Goal: Task Accomplishment & Management: Manage account settings

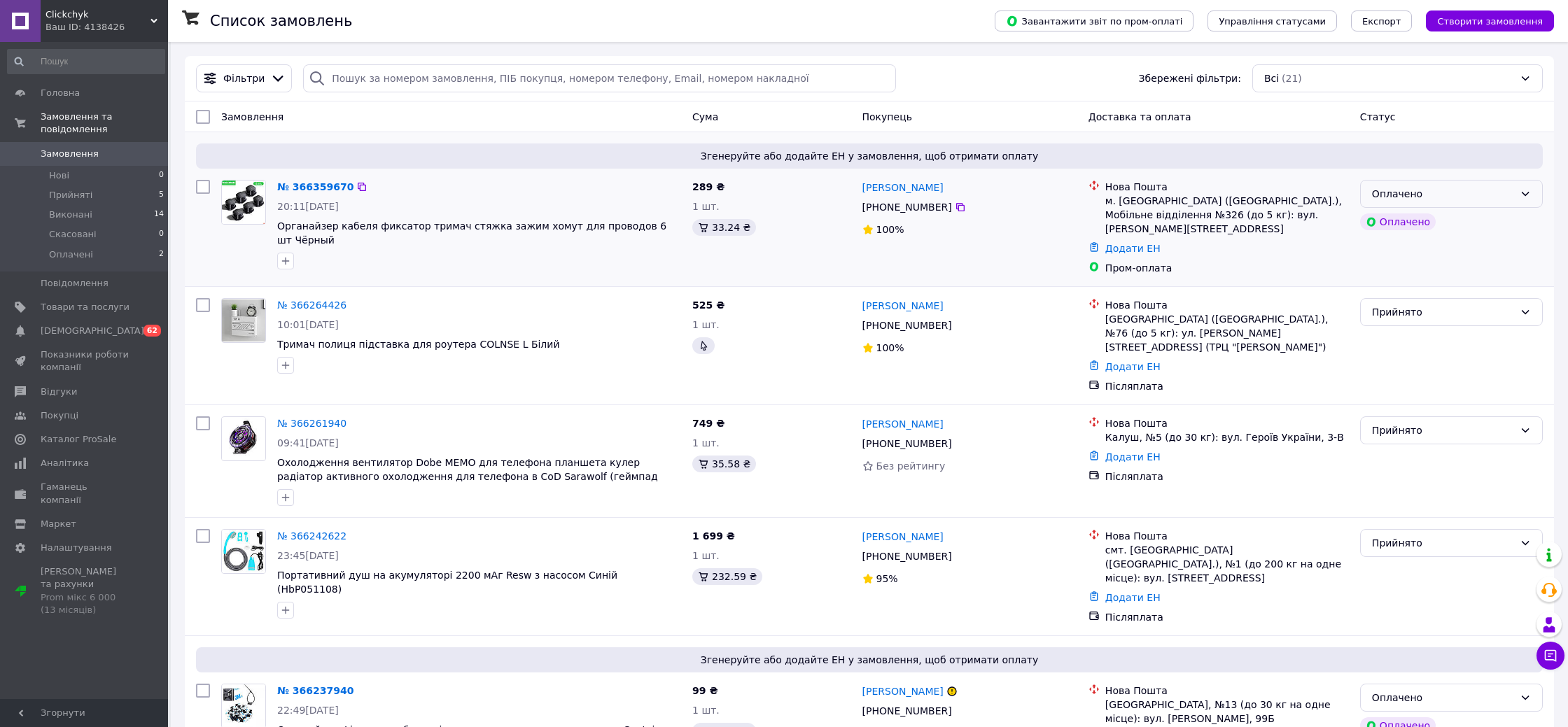
click at [1460, 199] on div "Оплачено" at bounding box center [1443, 194] width 142 height 15
click at [1326, 243] on div "Додати ЕН" at bounding box center [1227, 248] width 249 height 20
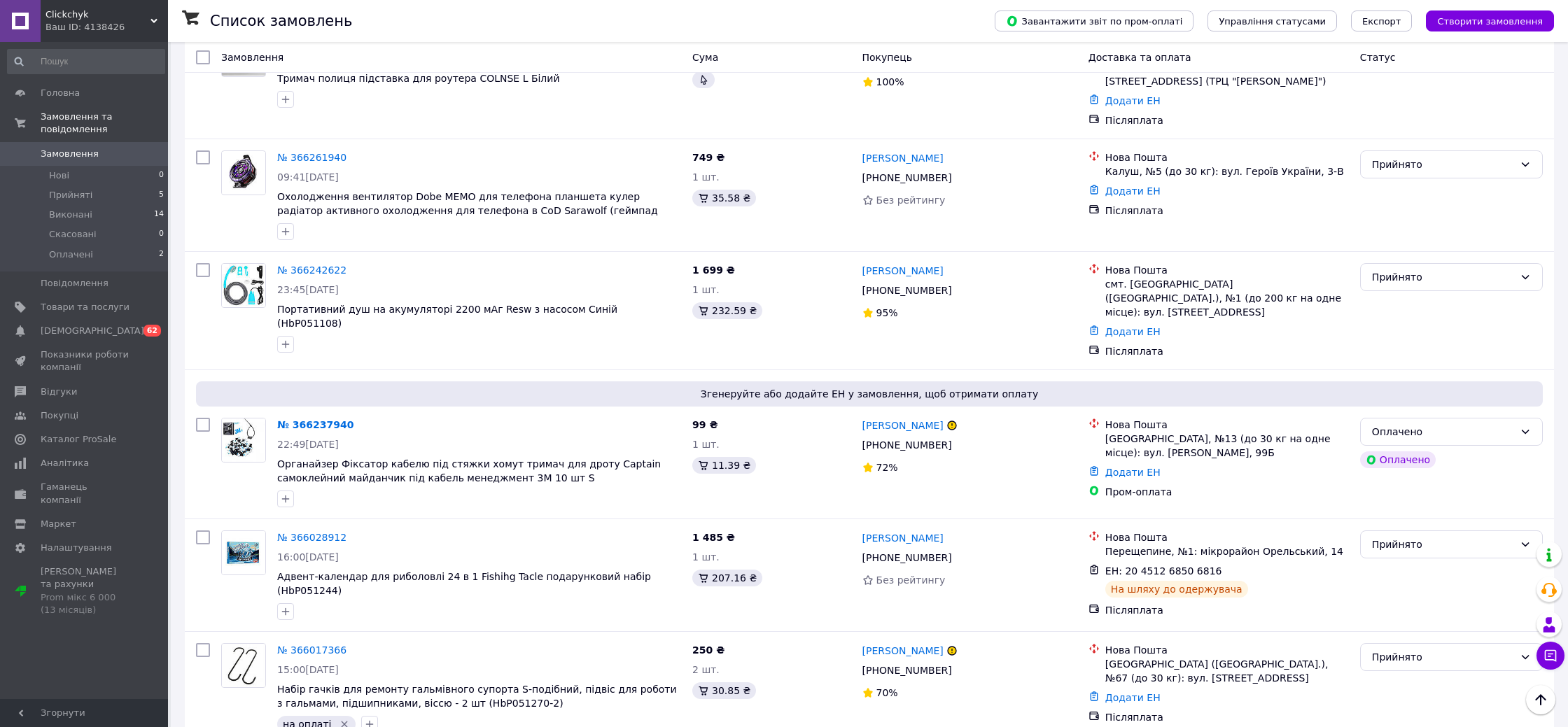
scroll to position [258, 0]
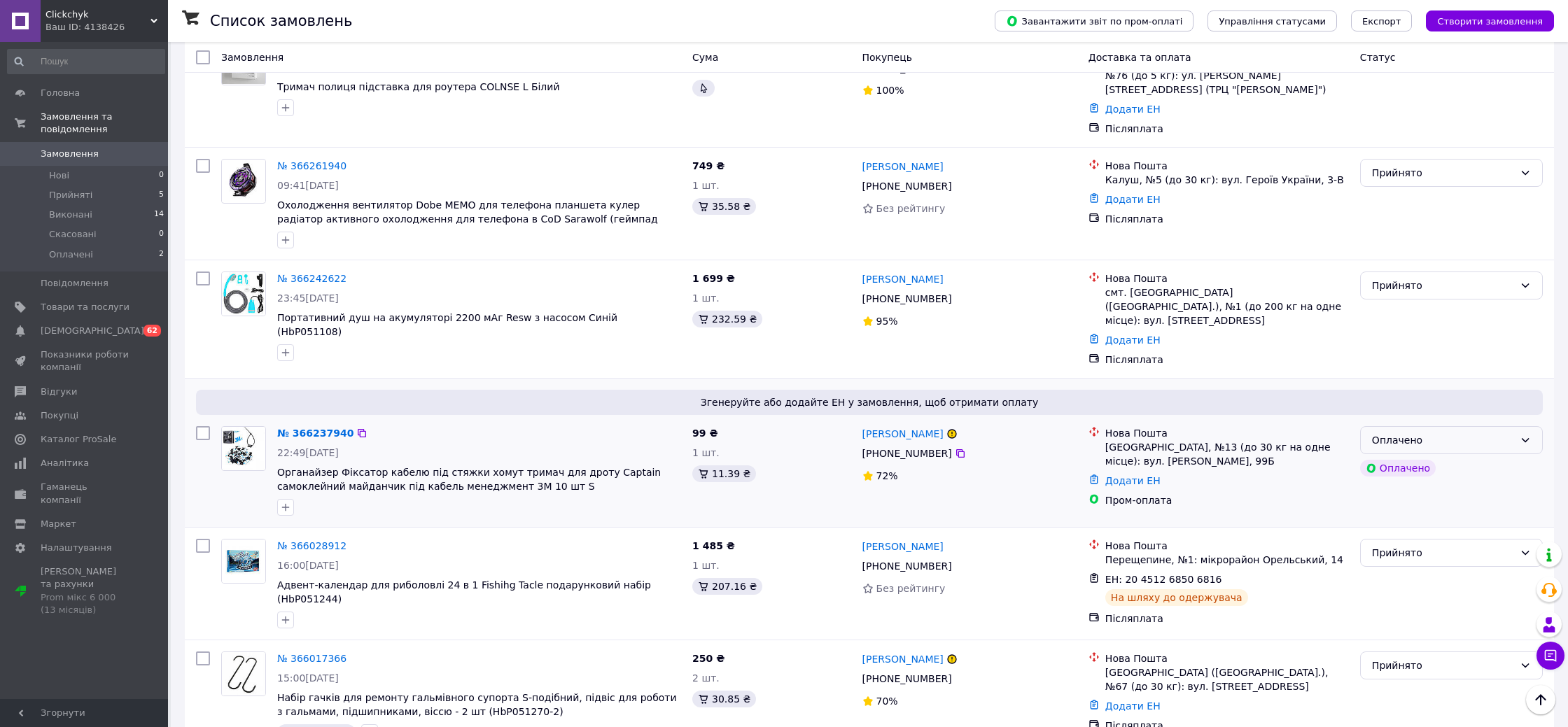
click at [1404, 432] on div "Оплачено" at bounding box center [1443, 440] width 142 height 15
click at [1377, 332] on div "Прийнято" at bounding box center [1451, 319] width 194 height 107
click at [1399, 278] on div "Прийнято" at bounding box center [1443, 286] width 142 height 15
click at [1225, 220] on div "Нова Пошта Калуш, №5 (до 30 кг): вул. Героїв України, 3-В Додати ЕН Післяплата" at bounding box center [1218, 204] width 272 height 101
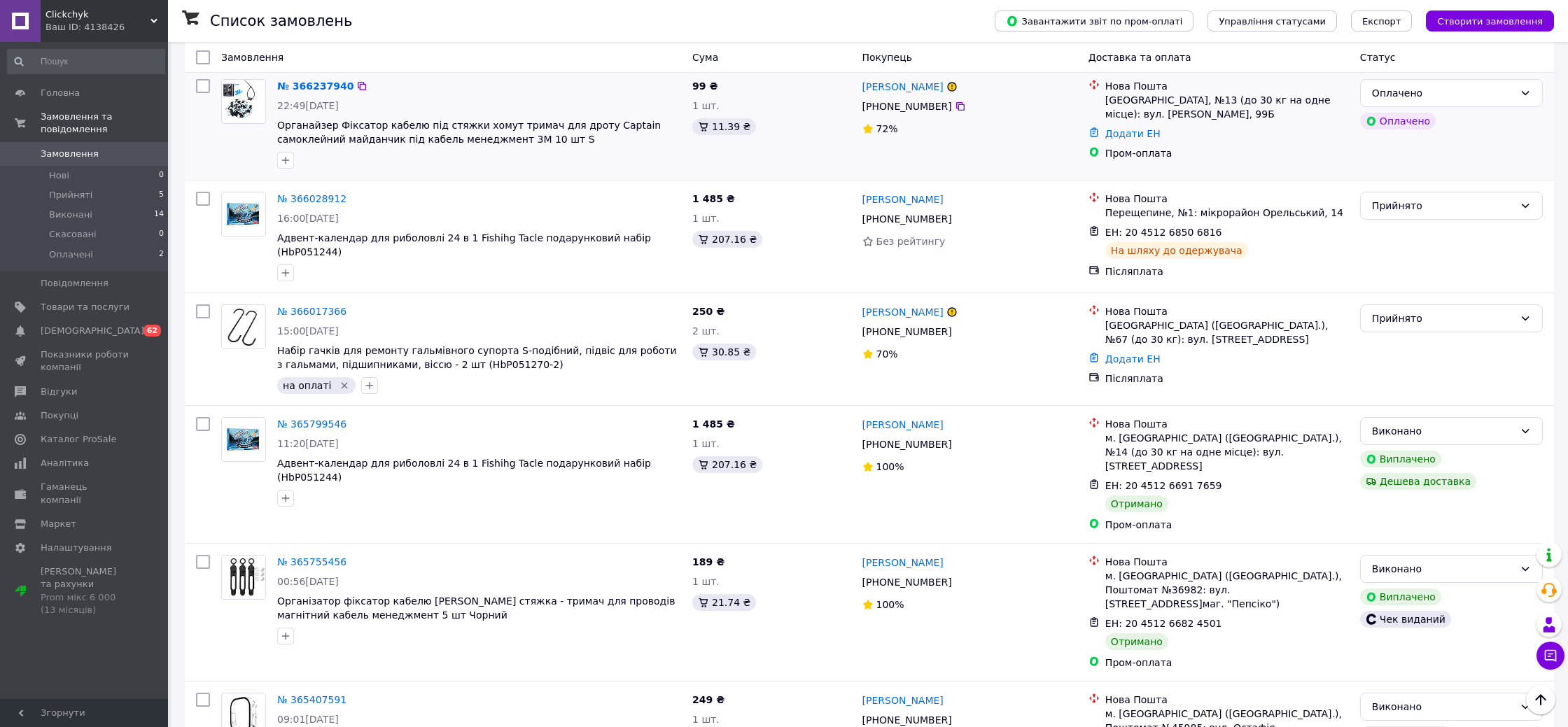
scroll to position [608, 0]
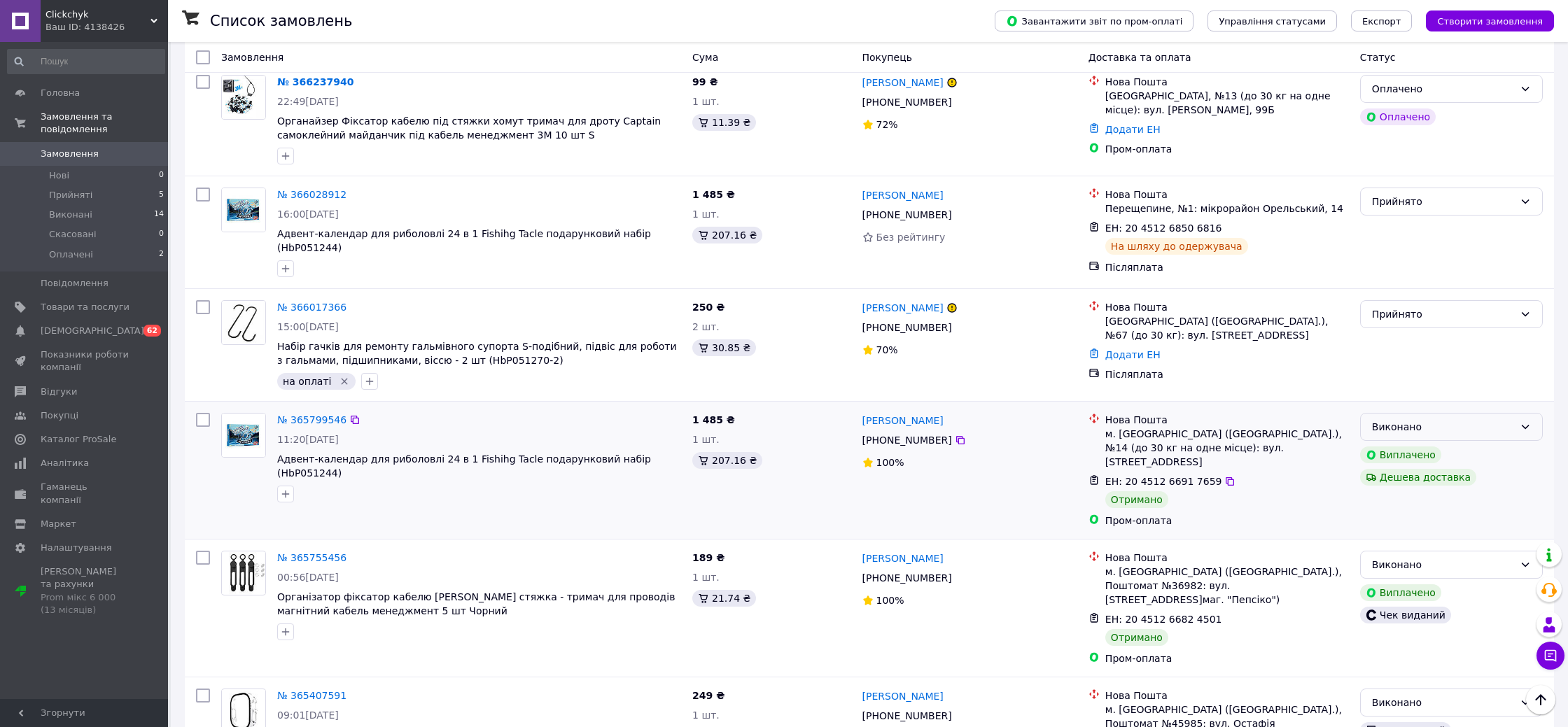
click at [1488, 419] on div "Виконано" at bounding box center [1443, 427] width 142 height 15
click at [1371, 342] on div "Прийнято" at bounding box center [1451, 345] width 194 height 101
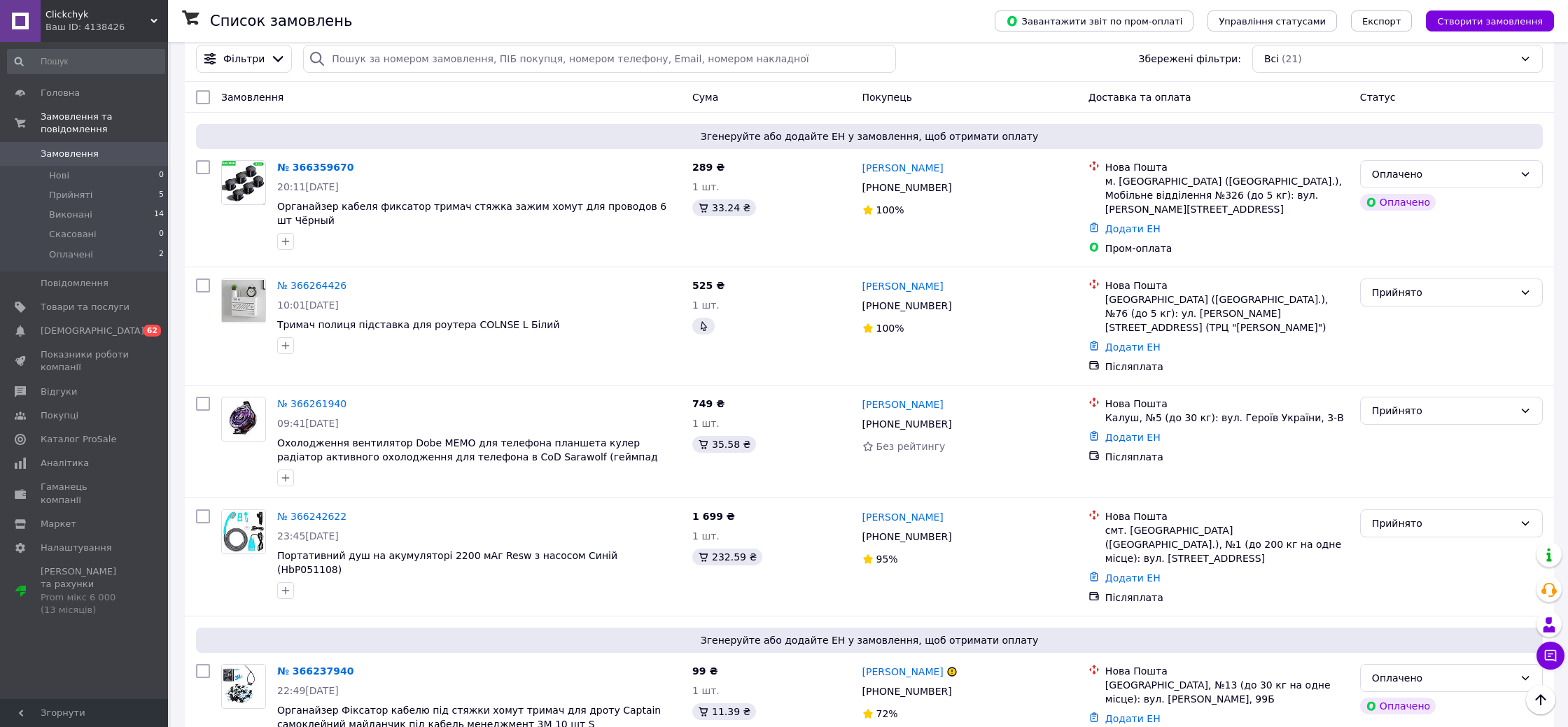
scroll to position [0, 0]
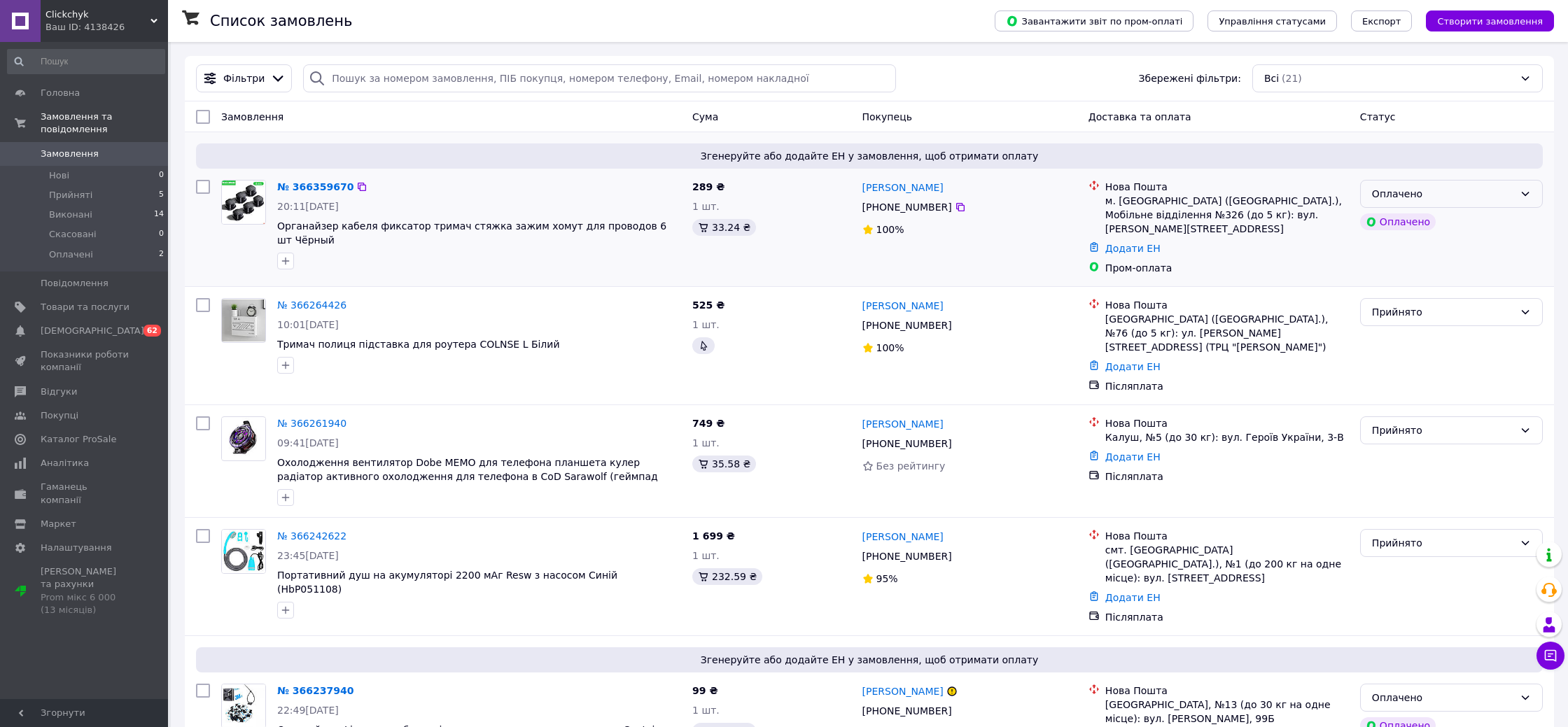
click at [1523, 196] on icon at bounding box center [1525, 194] width 11 height 11
click at [1240, 261] on div "Пром-оплата" at bounding box center [1227, 268] width 244 height 14
click at [1451, 187] on div "Оплачено" at bounding box center [1443, 194] width 142 height 15
click at [1430, 220] on li "Прийнято" at bounding box center [1451, 224] width 181 height 25
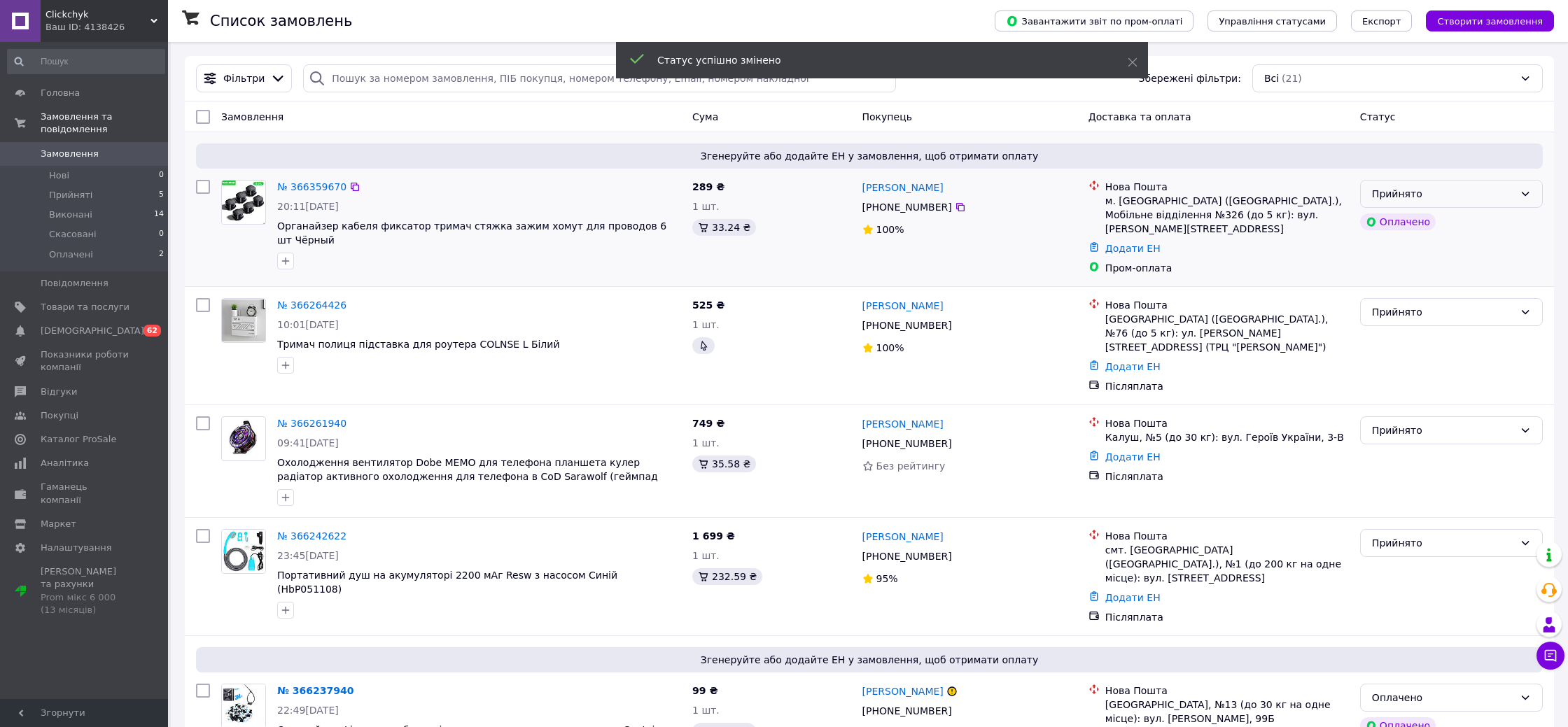
click at [1454, 194] on div "Прийнято" at bounding box center [1443, 194] width 142 height 15
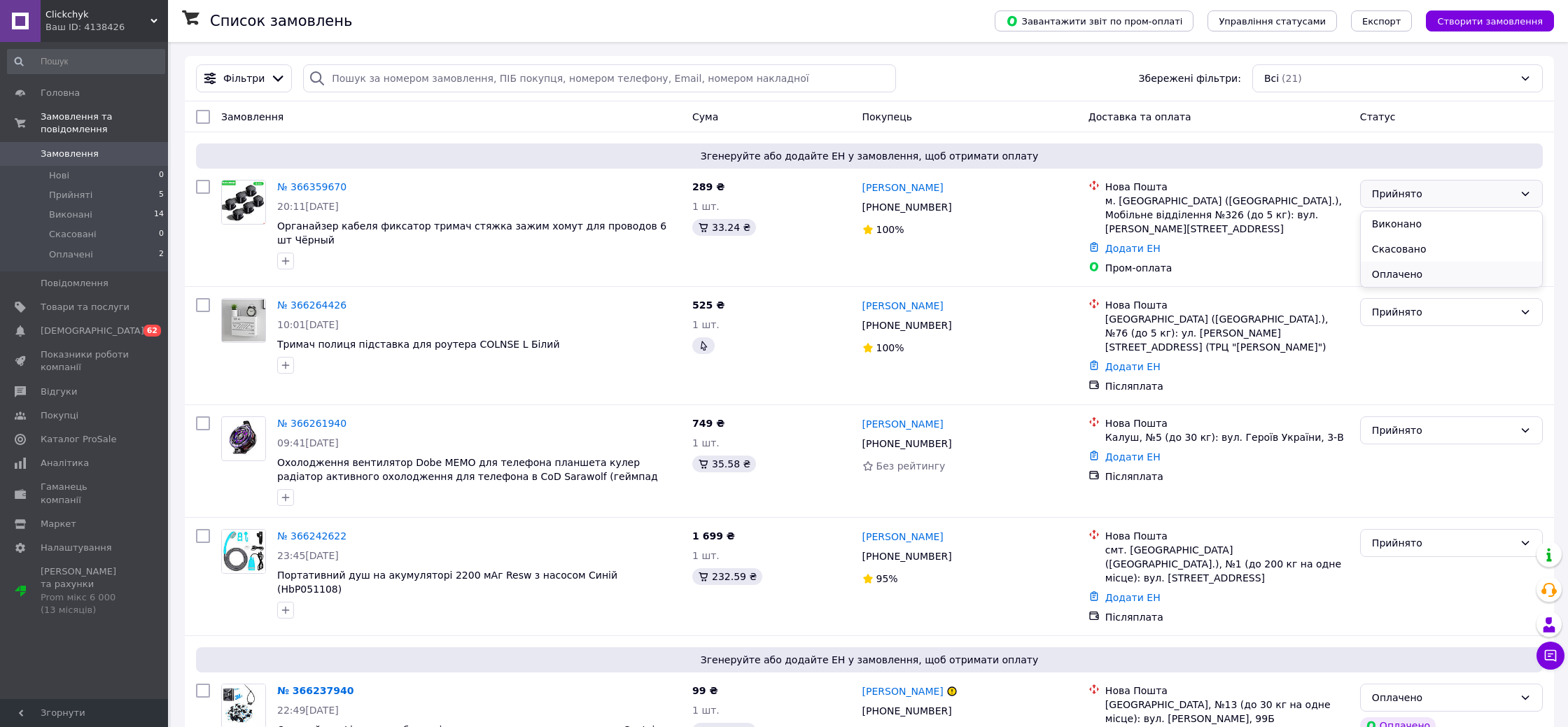
click at [1468, 270] on li "Оплачено" at bounding box center [1451, 274] width 181 height 25
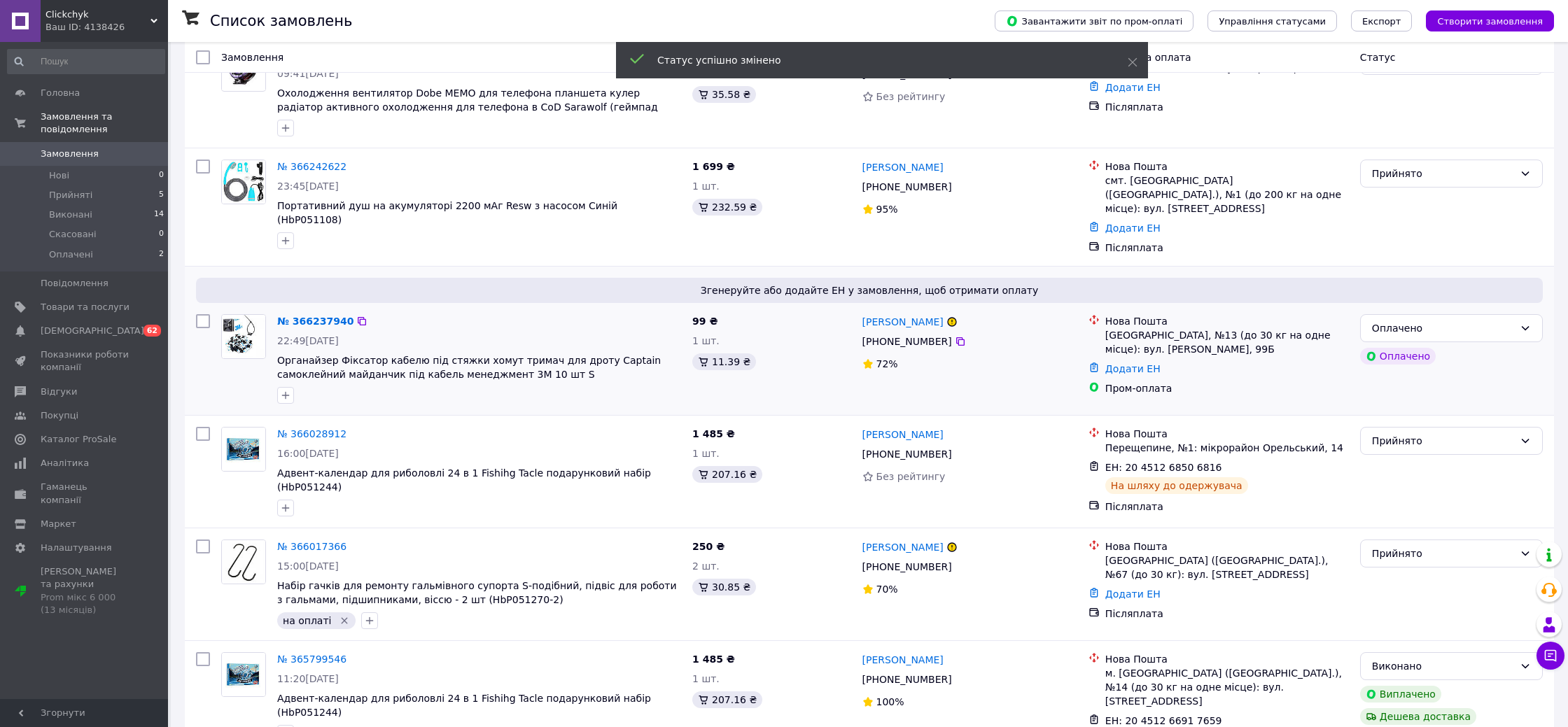
scroll to position [371, 0]
click at [1463, 319] on div "Оплачено" at bounding box center [1443, 327] width 142 height 15
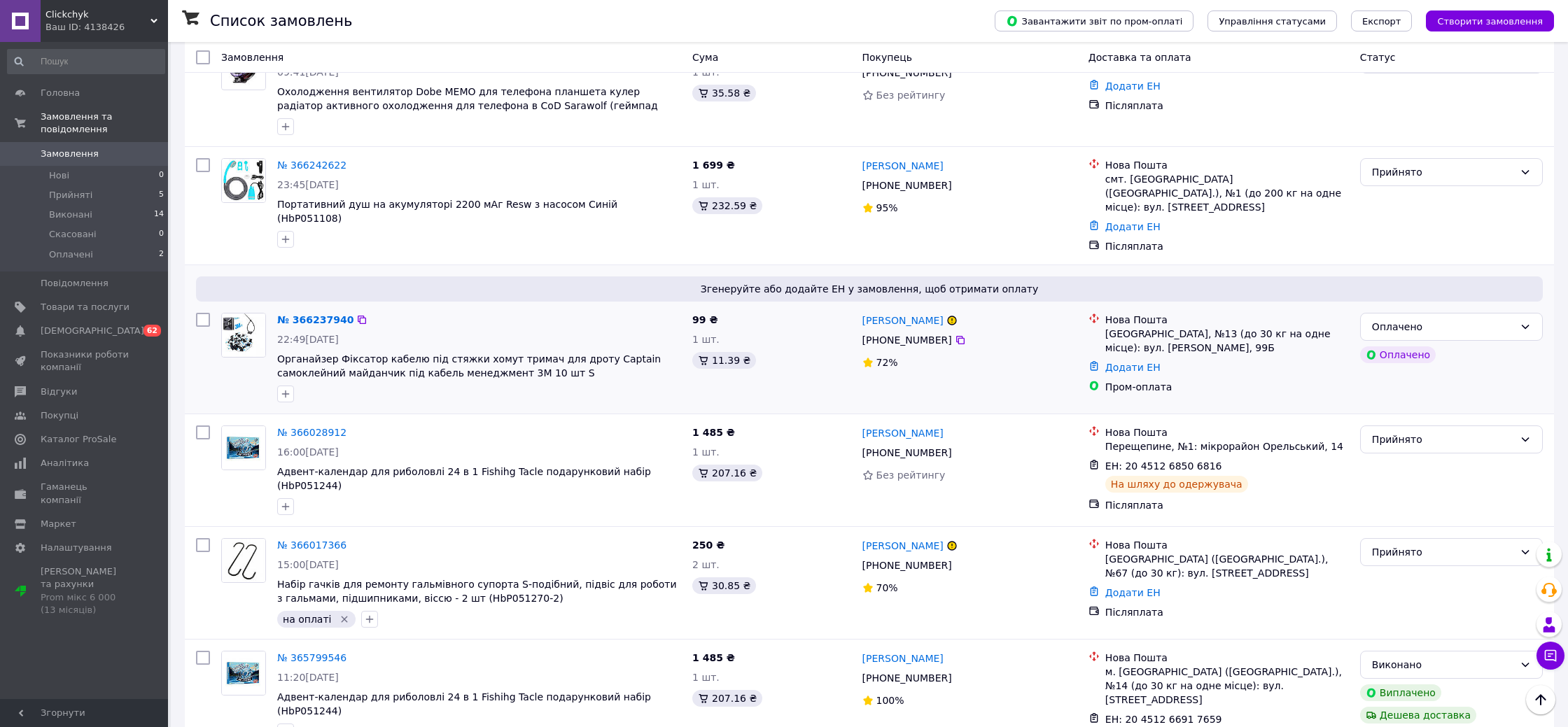
scroll to position [363, 0]
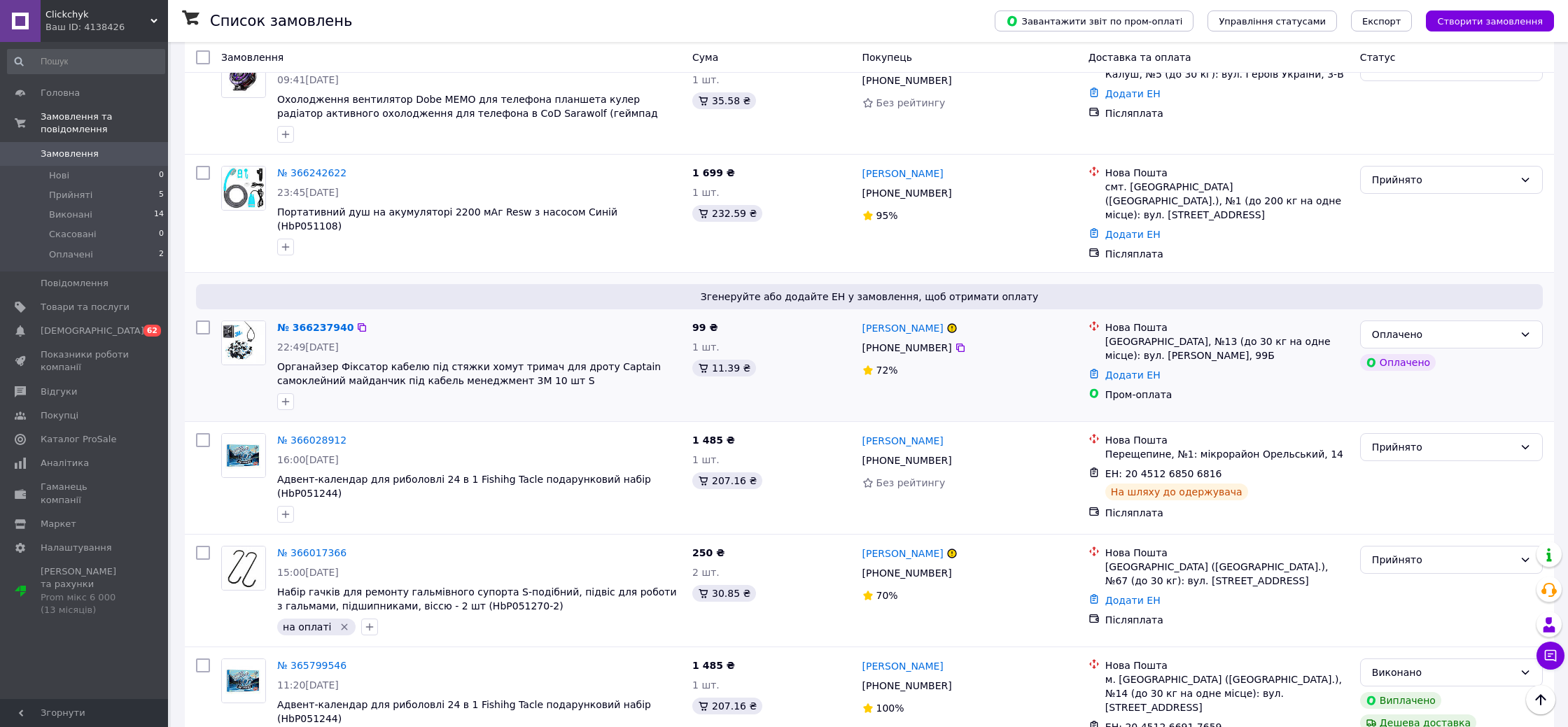
click at [1279, 385] on div "Пром-оплата" at bounding box center [1227, 394] width 249 height 20
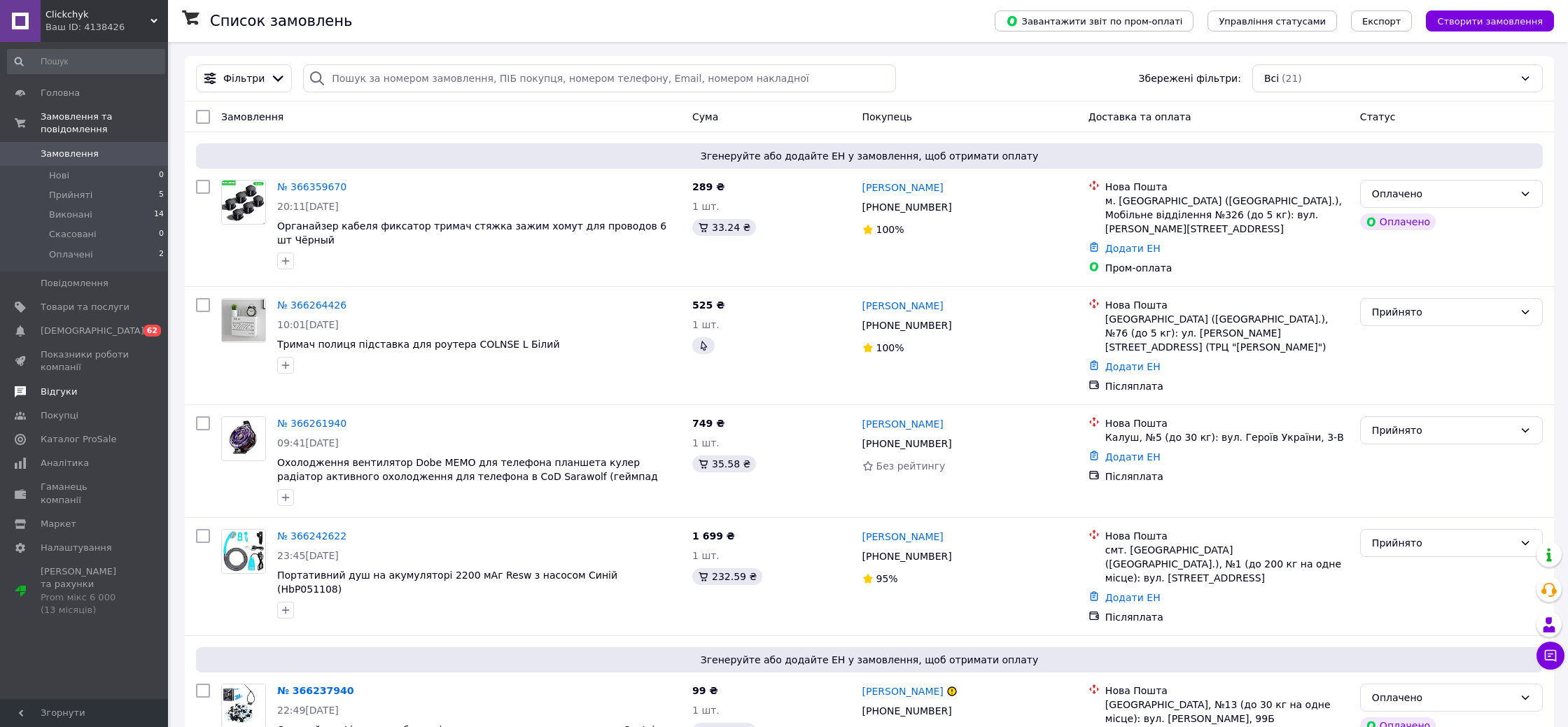
click at [65, 394] on span "Відгуки" at bounding box center [59, 392] width 37 height 13
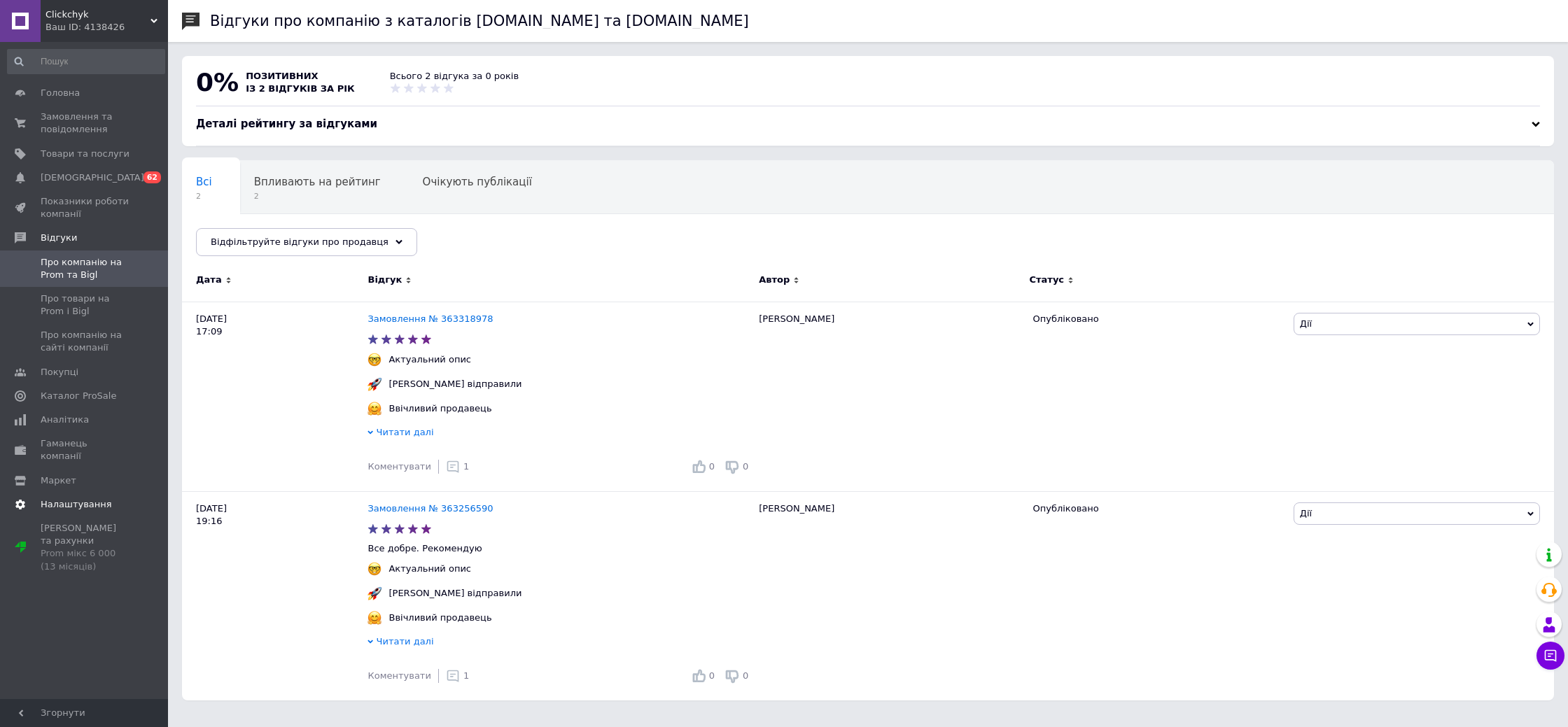
click at [65, 498] on span "Налаштування" at bounding box center [77, 505] width 72 height 13
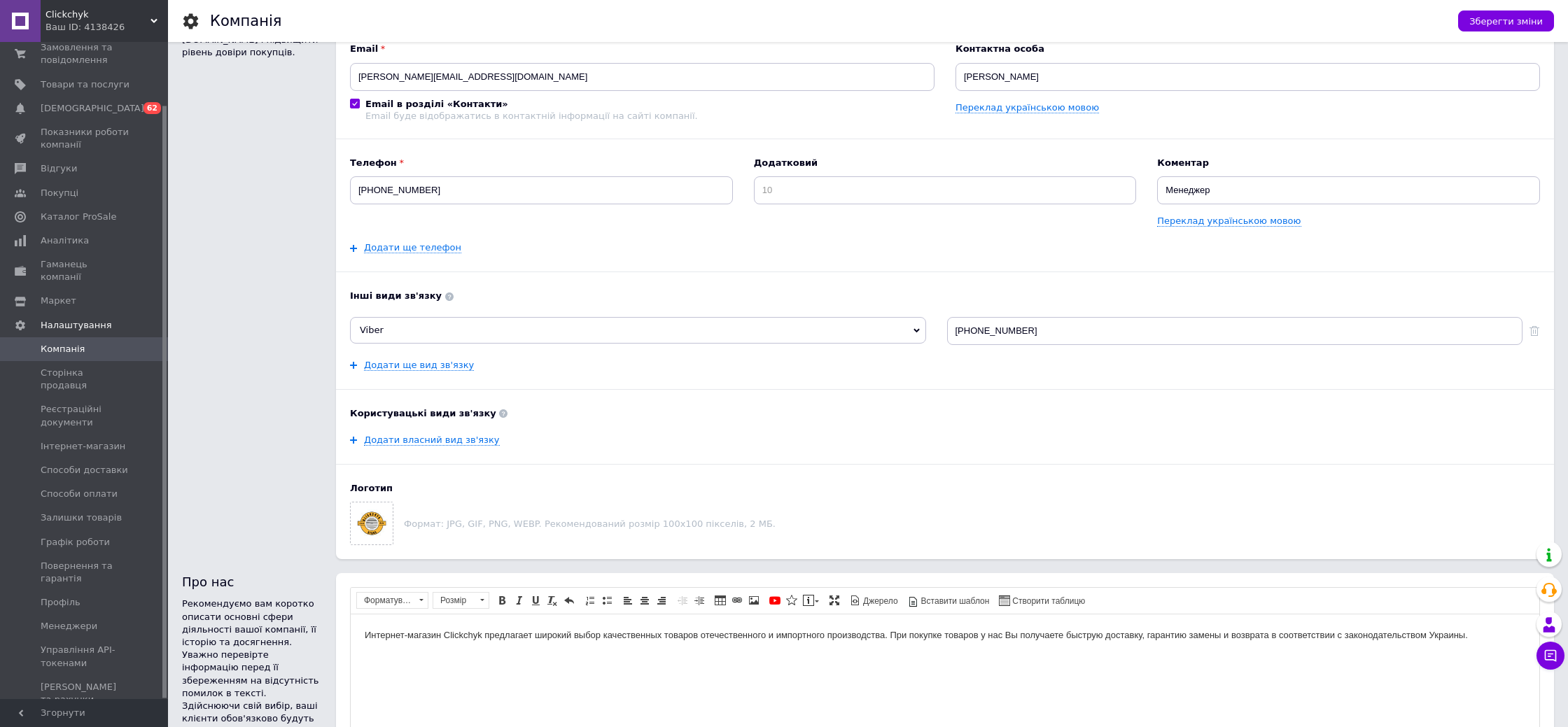
scroll to position [116, 0]
click at [1247, 189] on input "Менеджер" at bounding box center [1348, 189] width 383 height 28
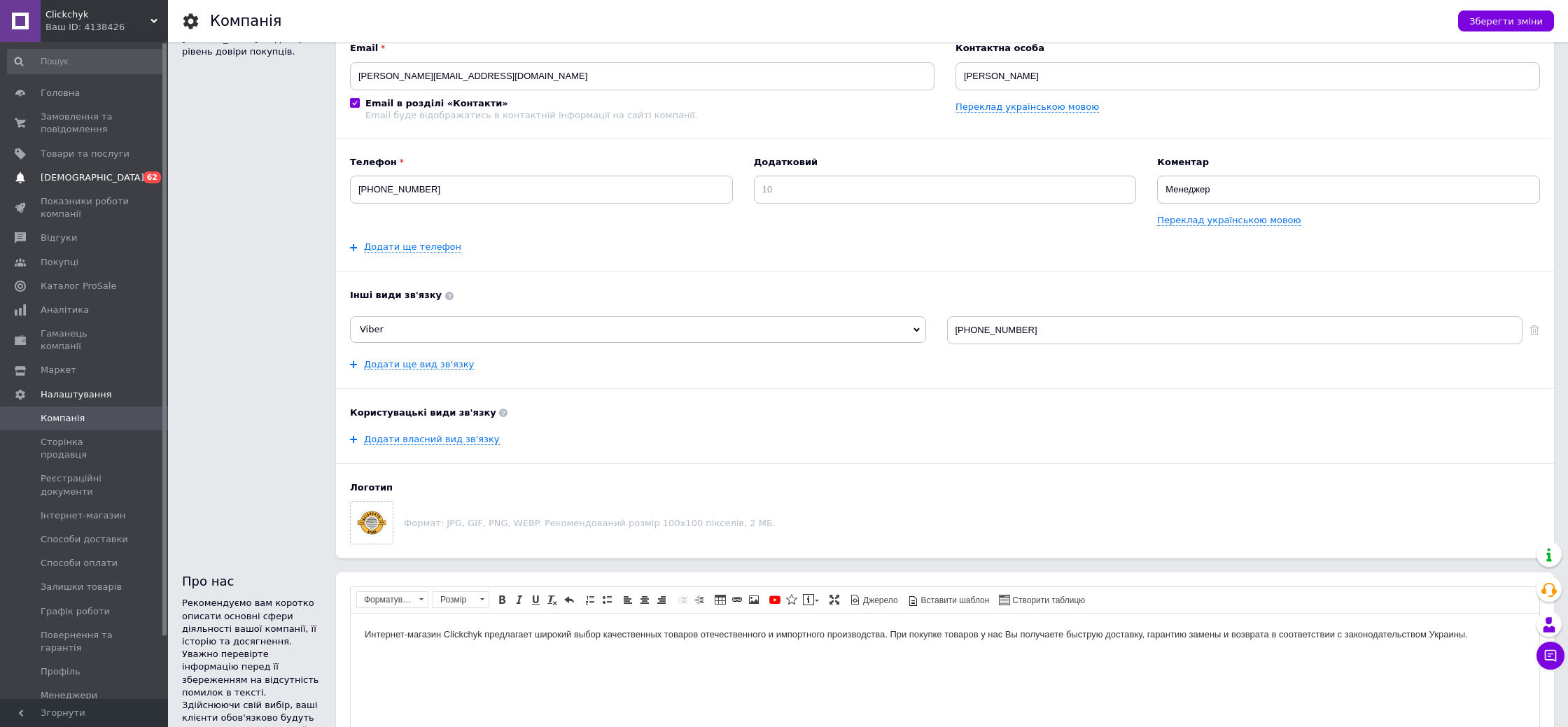
click at [70, 174] on span "[DEMOGRAPHIC_DATA]" at bounding box center [93, 178] width 104 height 13
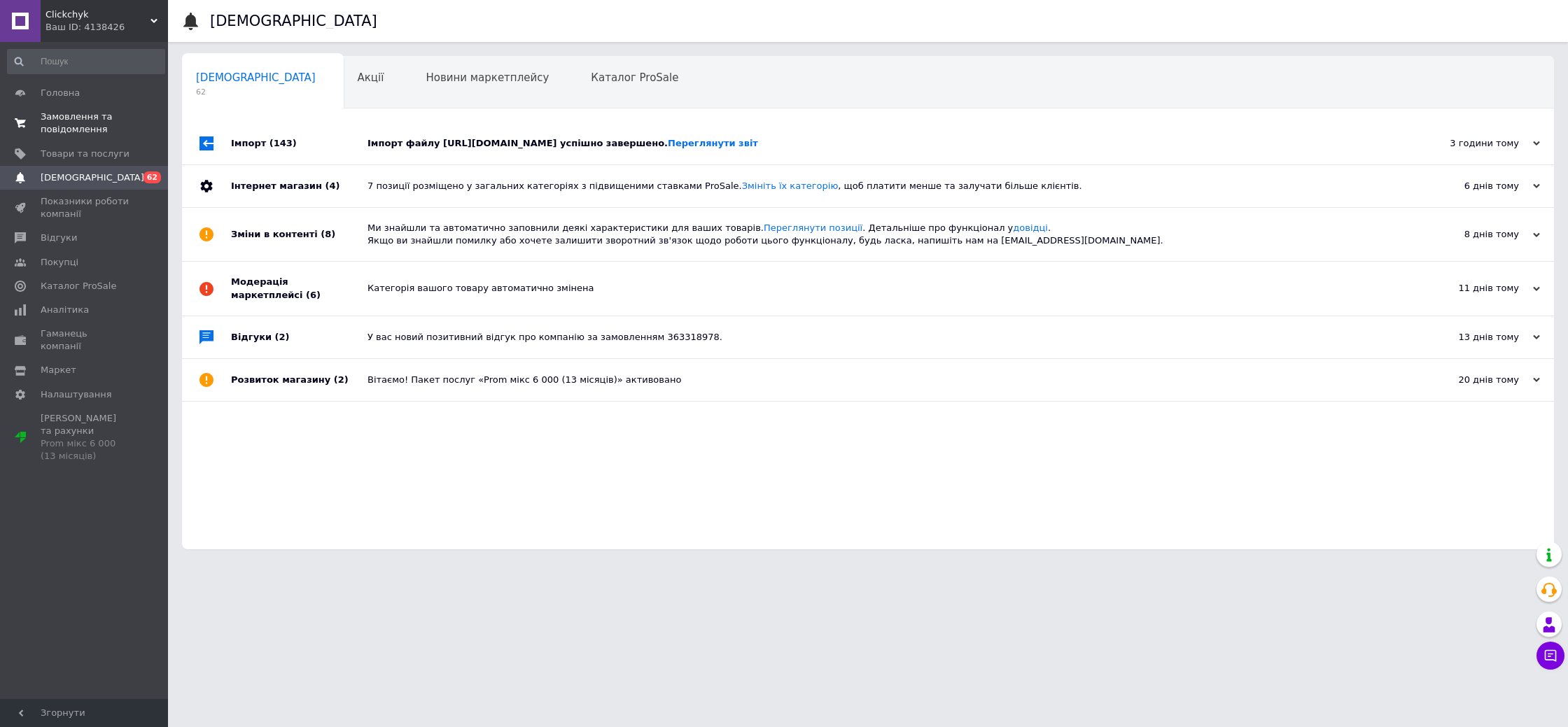
click at [65, 119] on span "Замовлення та повідомлення" at bounding box center [85, 123] width 89 height 25
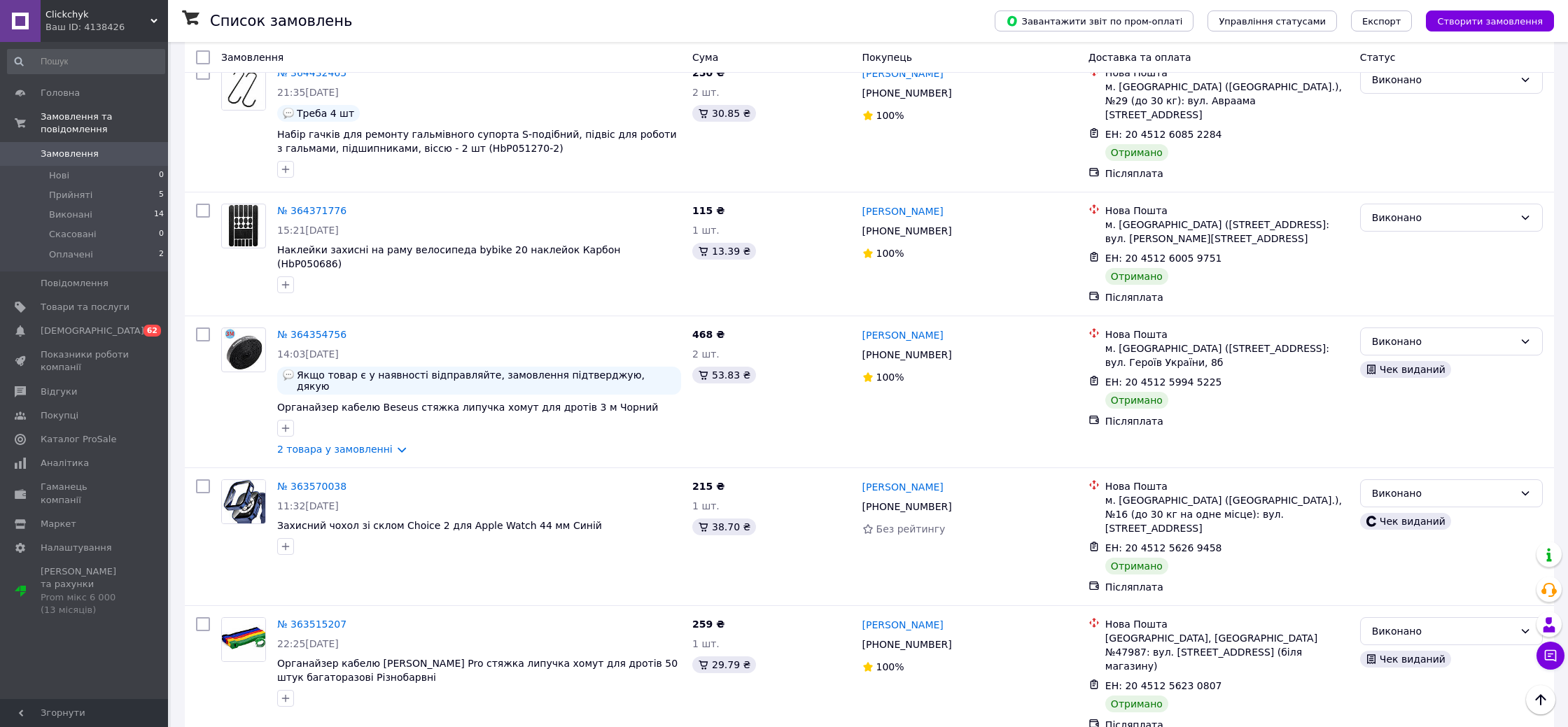
scroll to position [1962, 0]
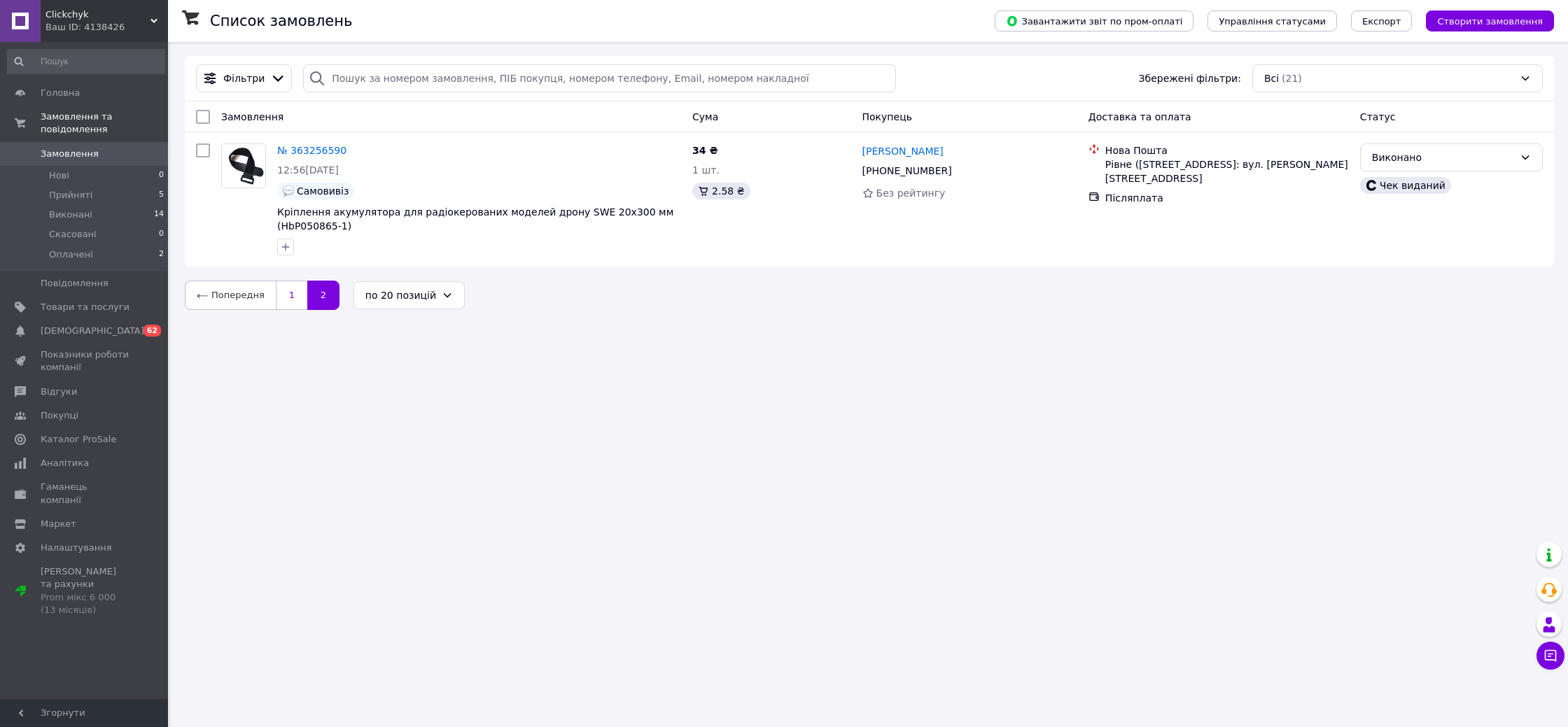
click at [284, 295] on link "1" at bounding box center [291, 295] width 32 height 29
